Goal: Check status: Check status

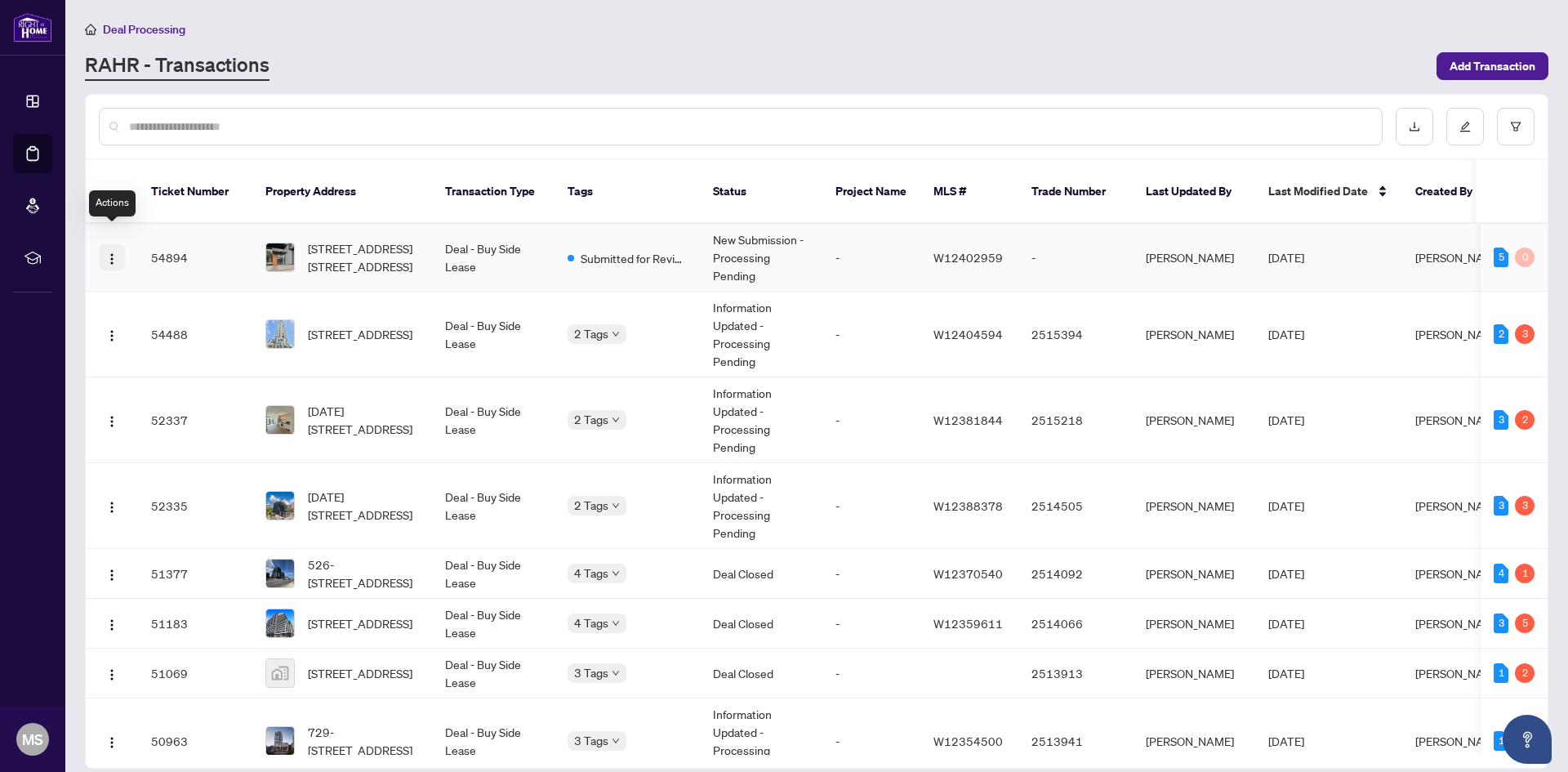
click at [111, 252] on img "button" at bounding box center [112, 259] width 13 height 13
click at [246, 124] on input "text" at bounding box center [749, 127] width 1240 height 18
click at [335, 54] on div "RAHR - Transactions" at bounding box center [755, 66] width 1342 height 29
click at [1363, 316] on td "[DATE]" at bounding box center [1328, 335] width 147 height 86
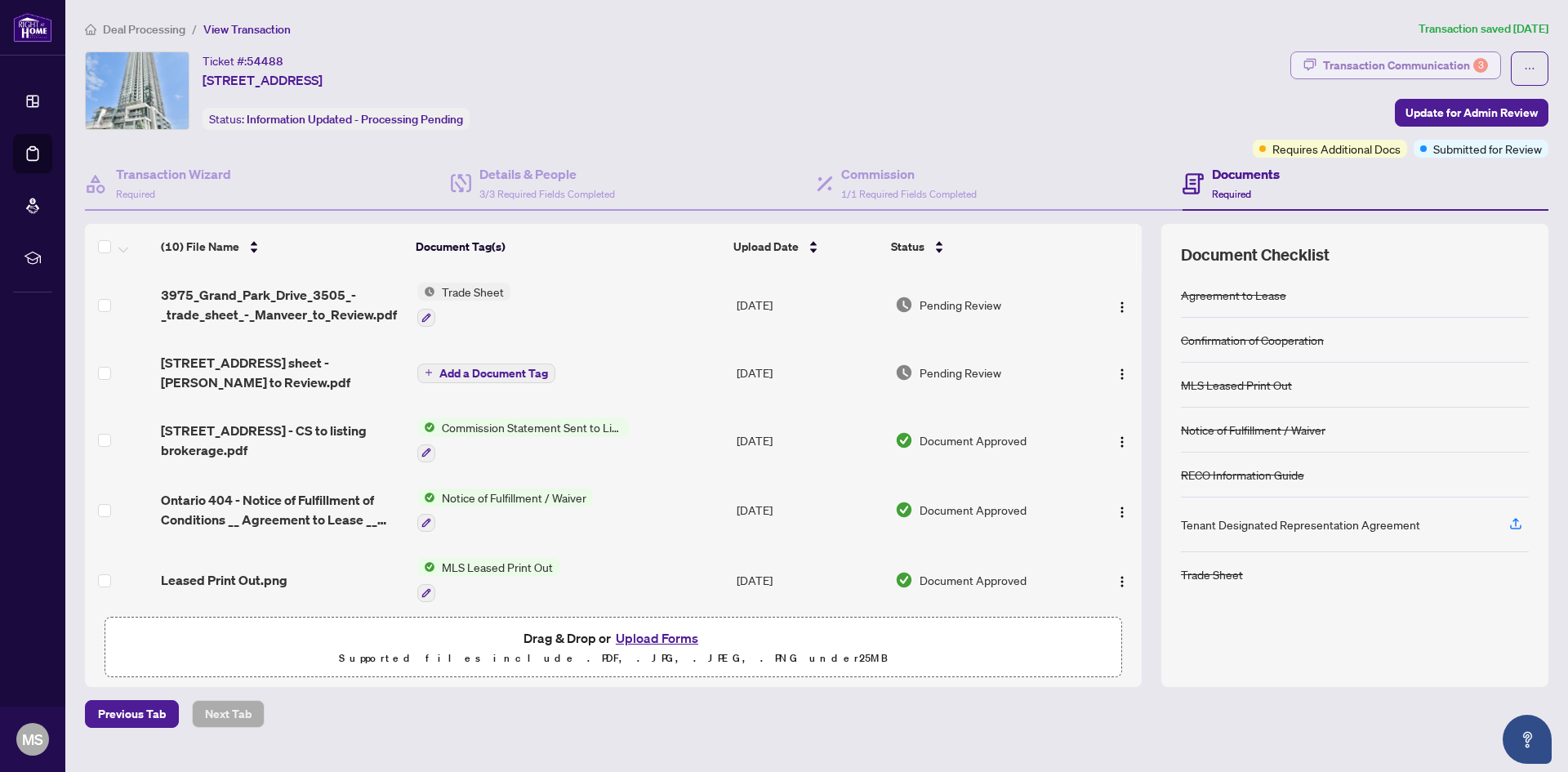
click at [1389, 60] on div "Transaction Communication 3" at bounding box center [1405, 65] width 165 height 26
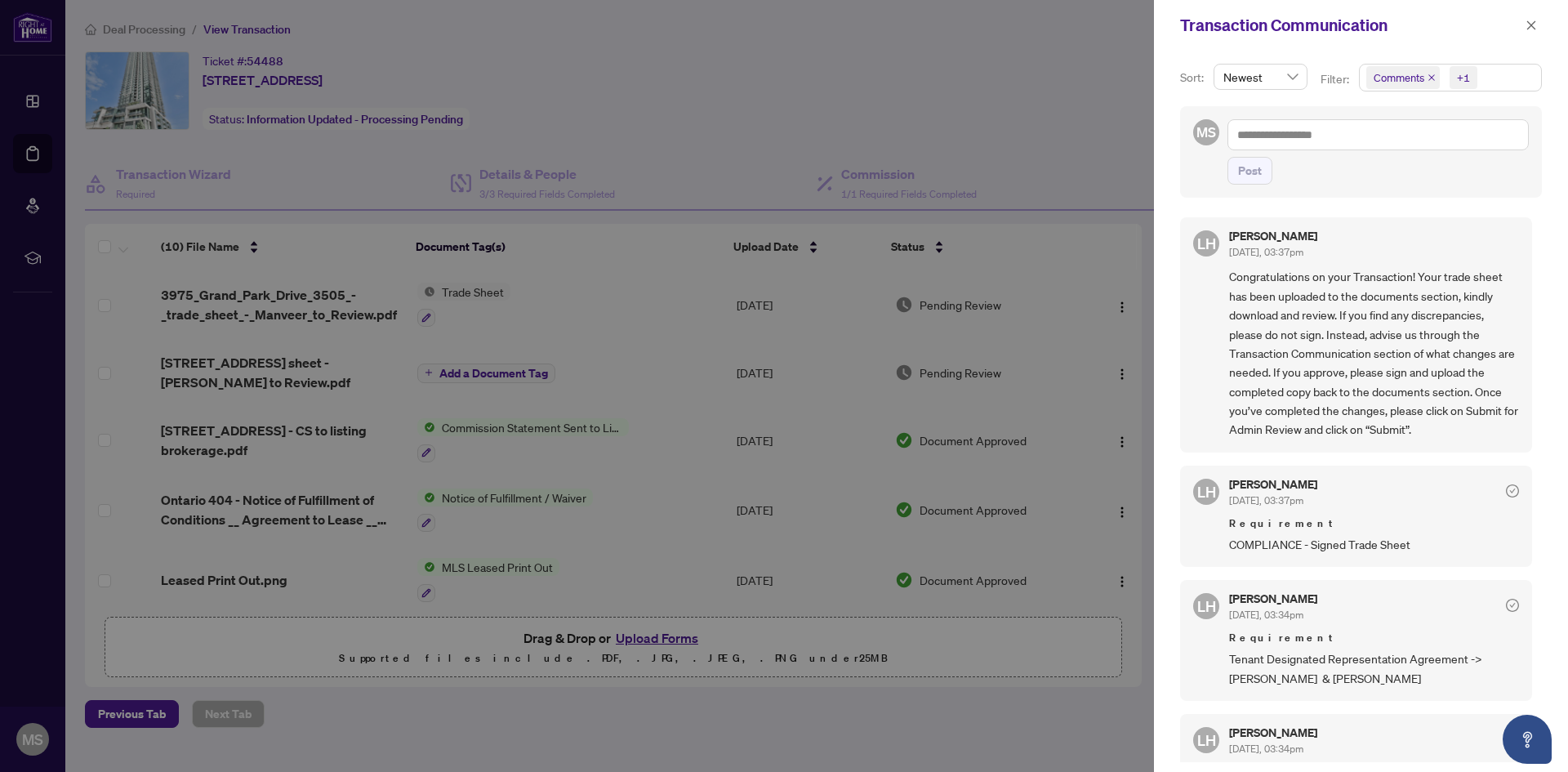
scroll to position [50, 0]
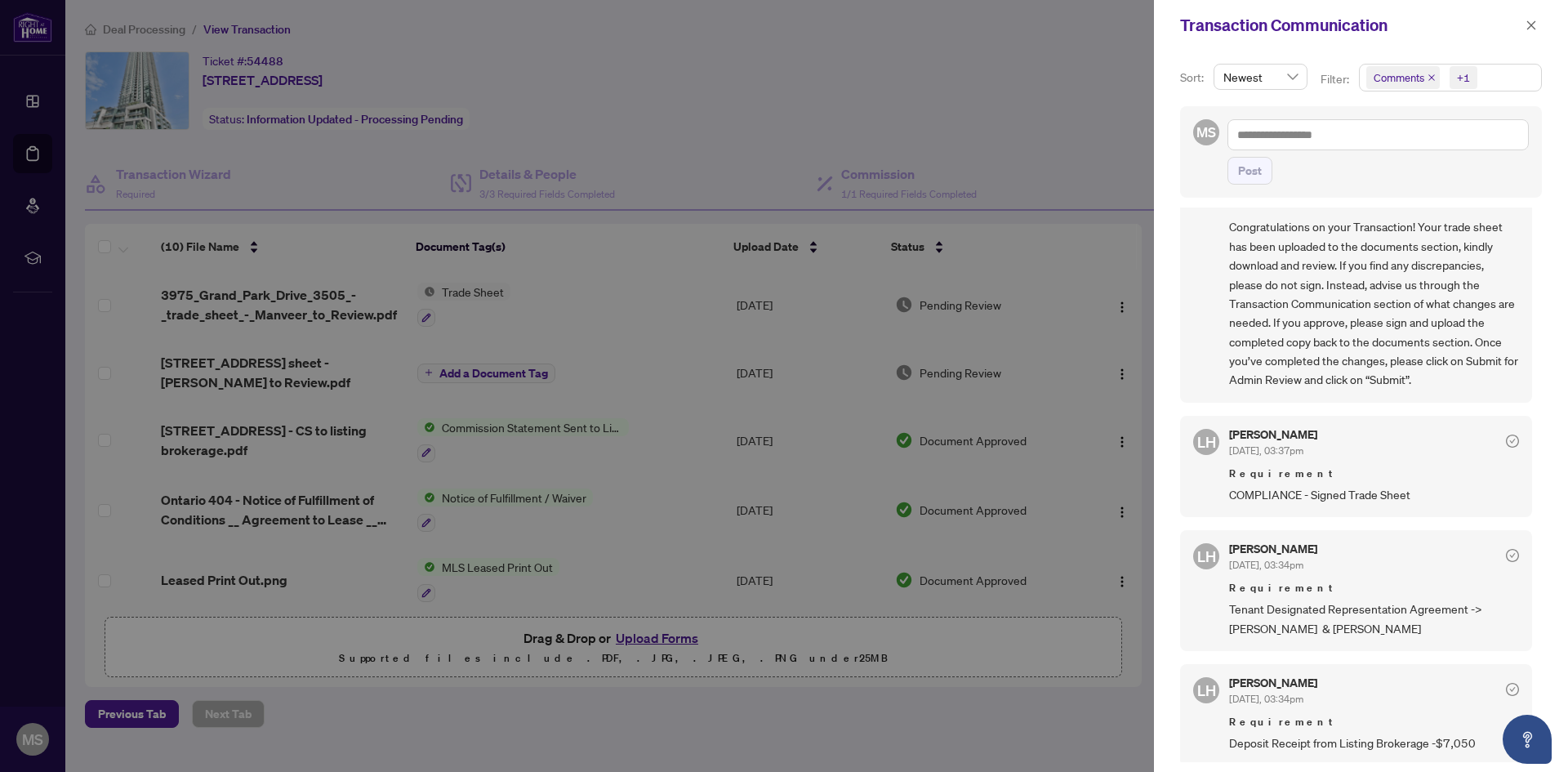
click at [920, 102] on div at bounding box center [784, 386] width 1568 height 772
click at [1542, 22] on button "button" at bounding box center [1531, 26] width 21 height 20
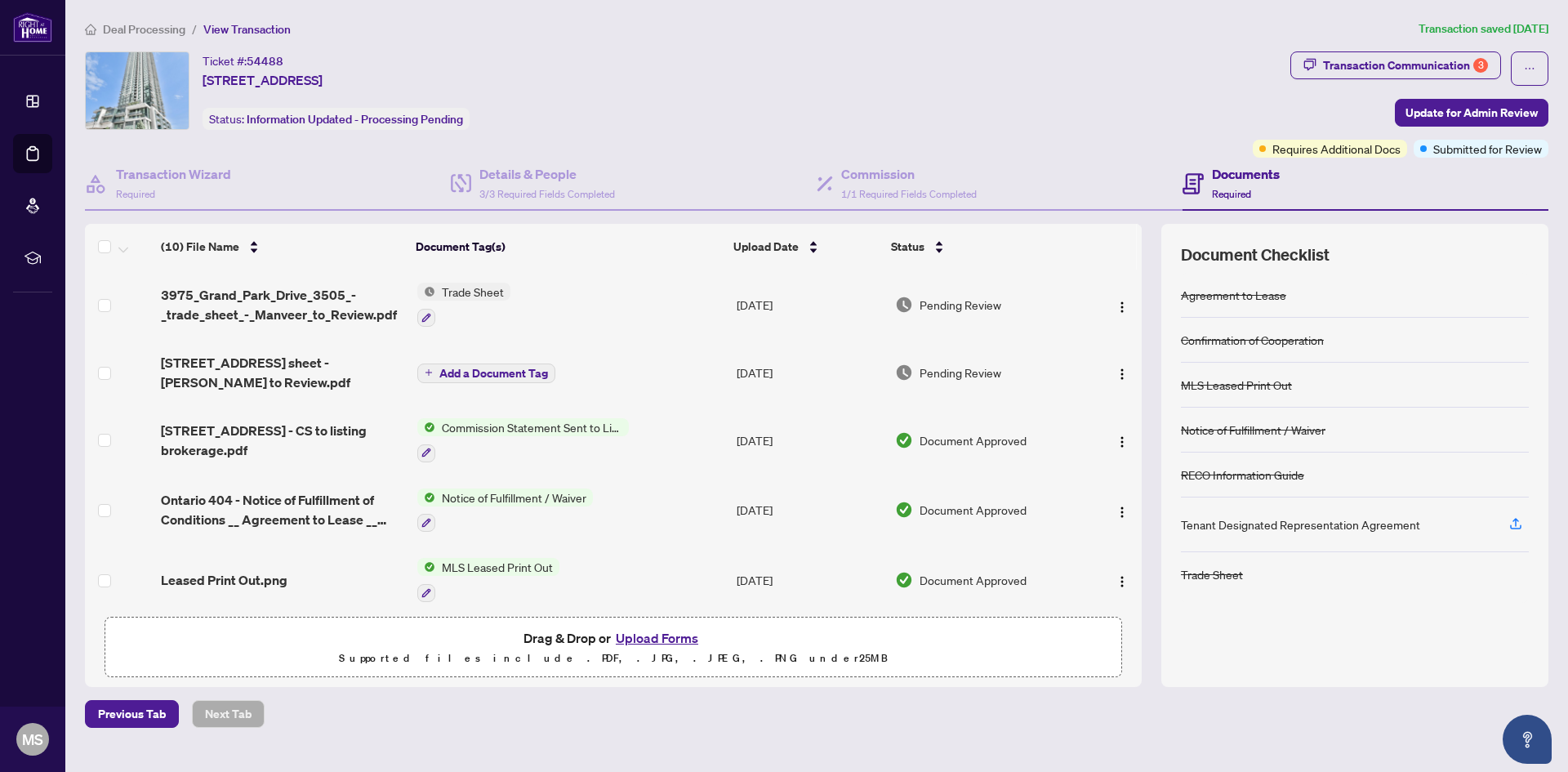
click at [173, 36] on span "Deal Processing" at bounding box center [144, 29] width 83 height 15
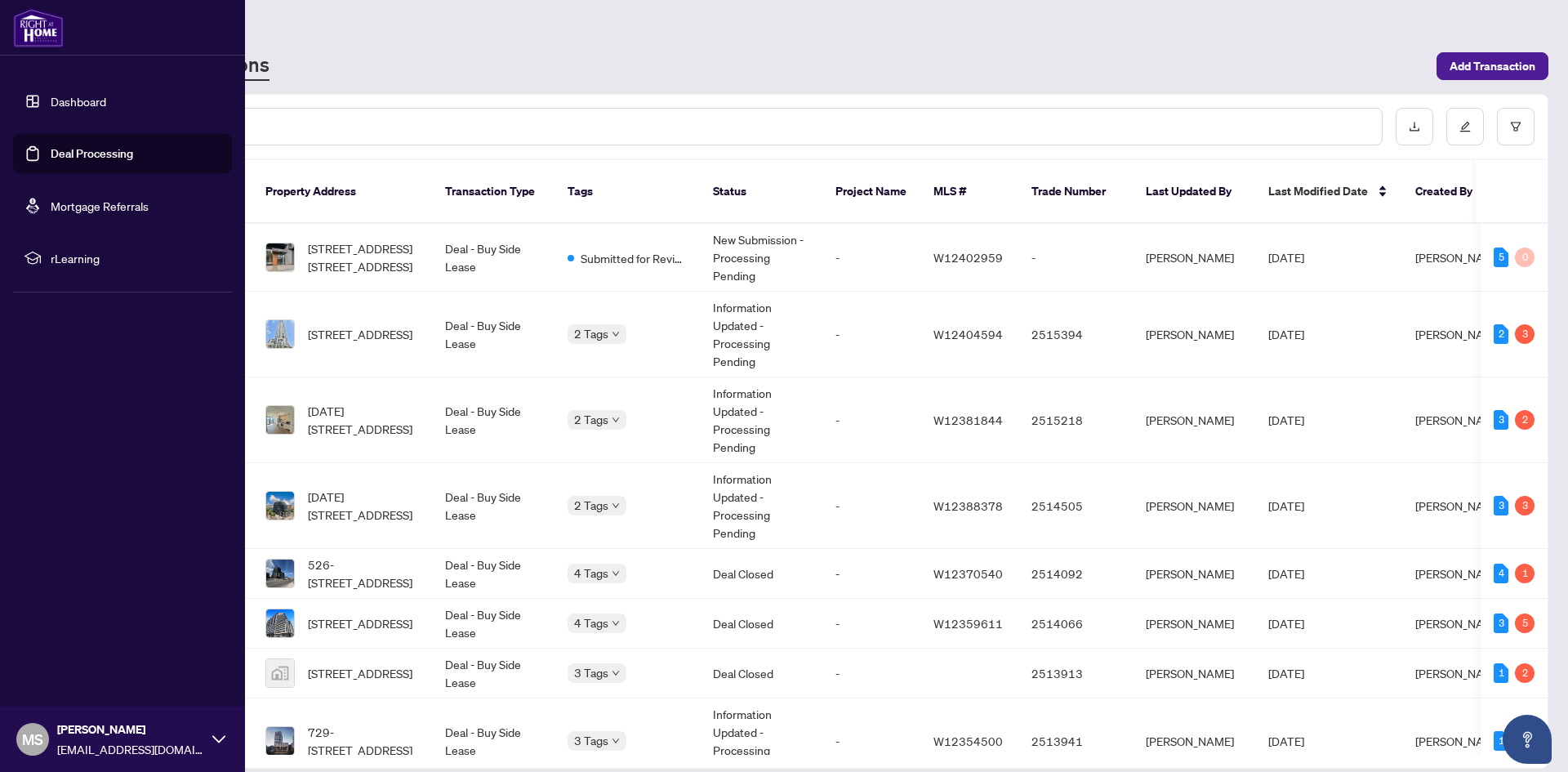
click at [100, 98] on link "Dashboard" at bounding box center [78, 101] width 56 height 15
